Goal: Transaction & Acquisition: Purchase product/service

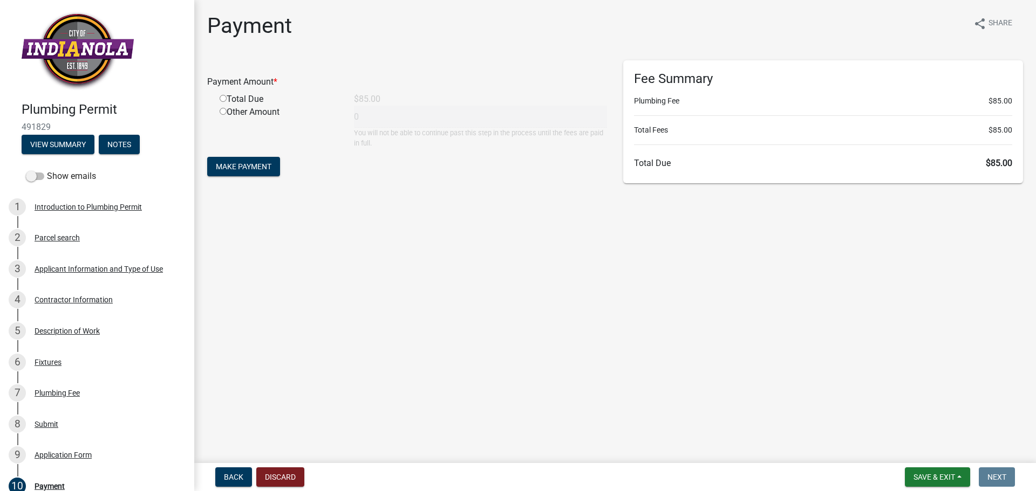
click at [220, 102] on div "Total Due" at bounding box center [278, 99] width 134 height 13
click at [236, 98] on div "Total Due" at bounding box center [278, 99] width 134 height 13
click at [228, 97] on div "Total Due" at bounding box center [278, 99] width 134 height 13
click at [224, 96] on input "radio" at bounding box center [223, 98] width 7 height 7
radio input "true"
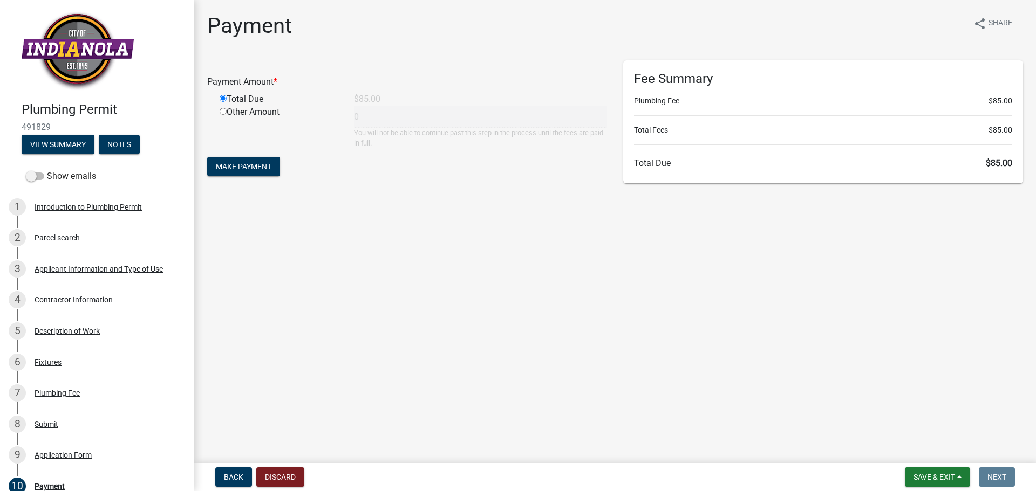
type input "85"
click at [262, 172] on button "Make Payment" at bounding box center [243, 166] width 73 height 19
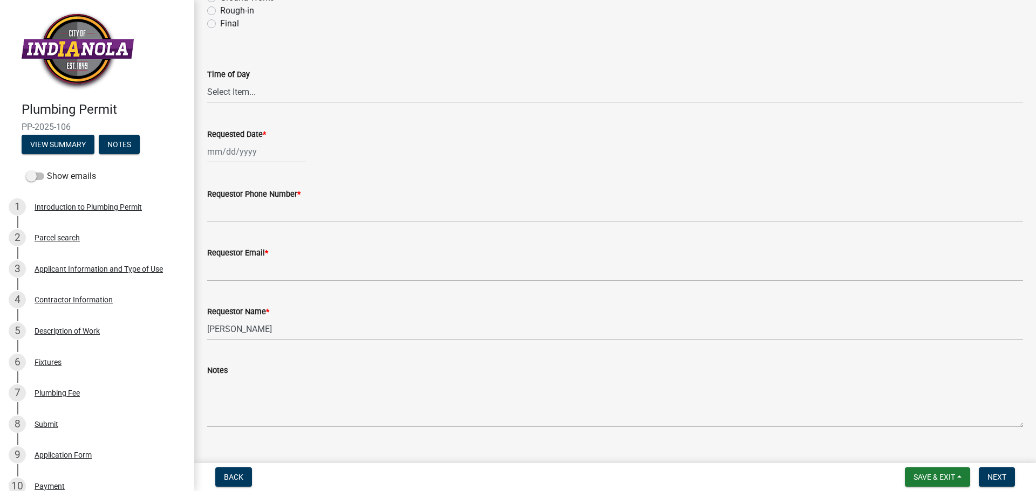
scroll to position [127, 0]
